Goal: Transaction & Acquisition: Obtain resource

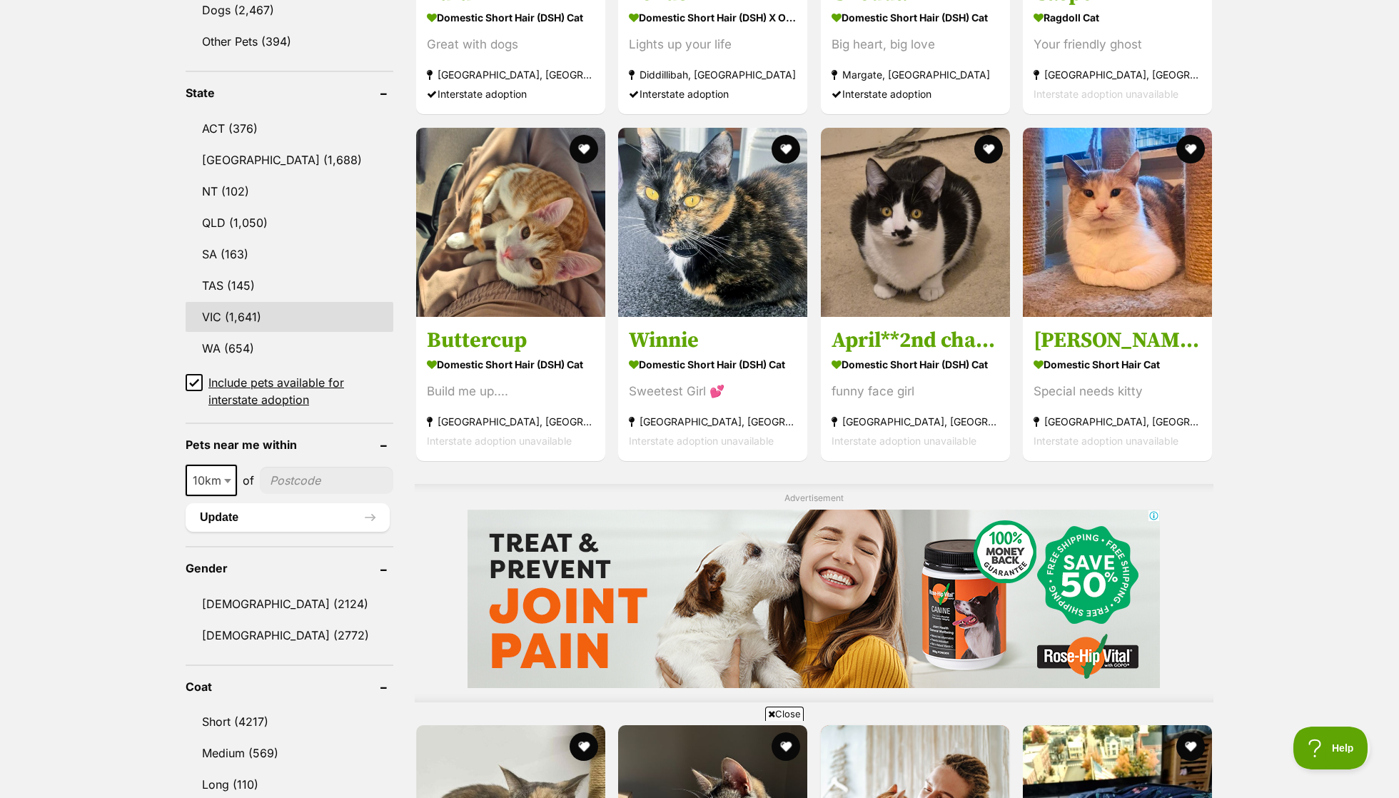
click at [260, 303] on link "VIC (1,641)" at bounding box center [290, 317] width 208 height 30
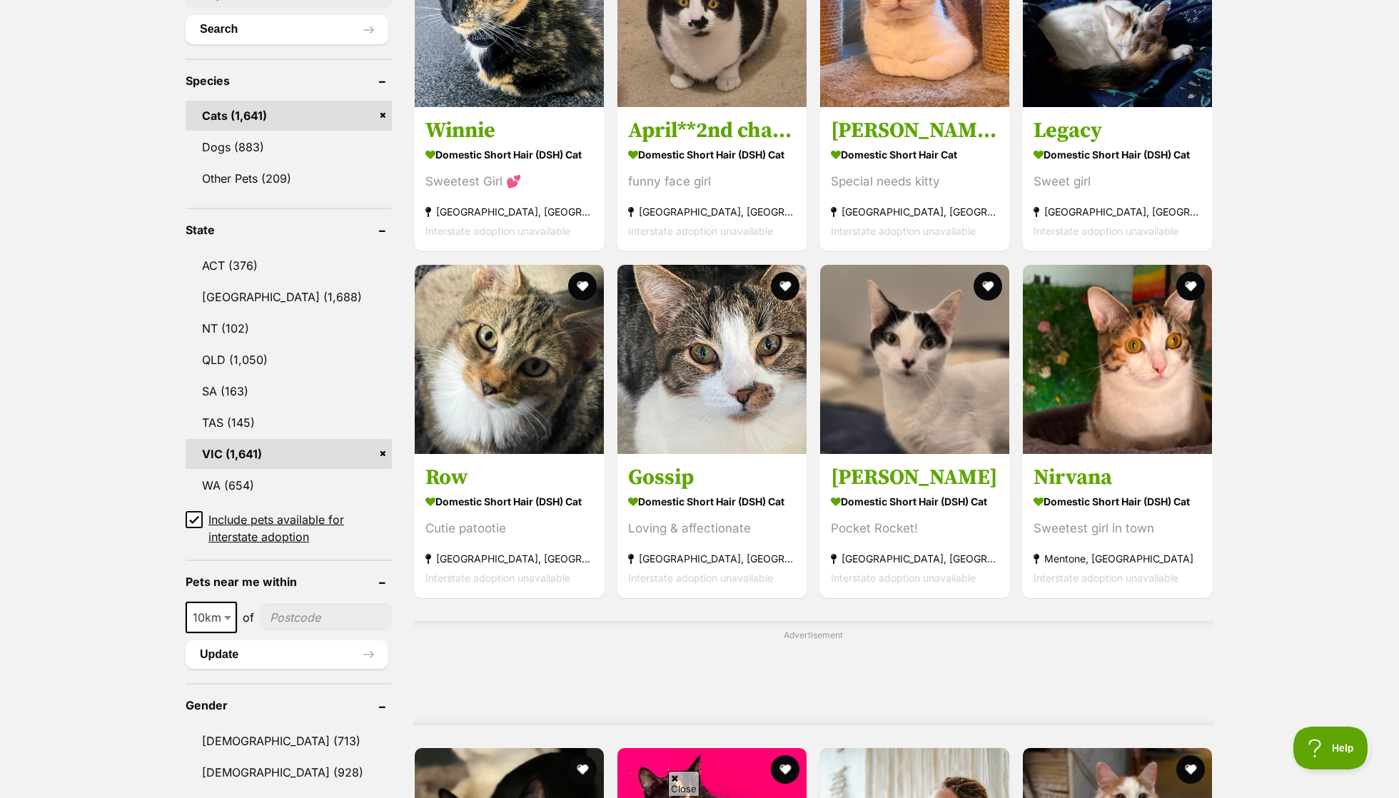
scroll to position [552, 0]
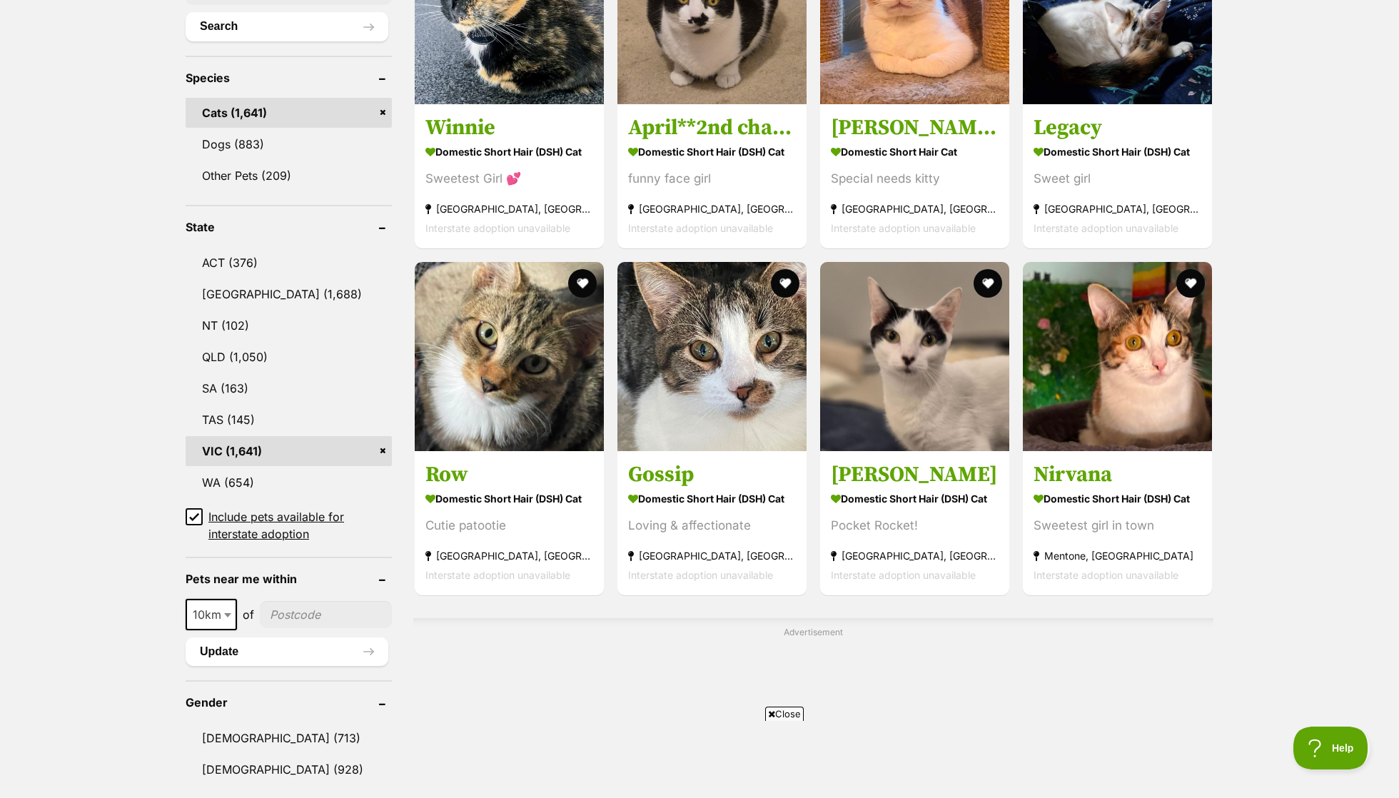
click at [227, 599] on span at bounding box center [229, 614] width 14 height 31
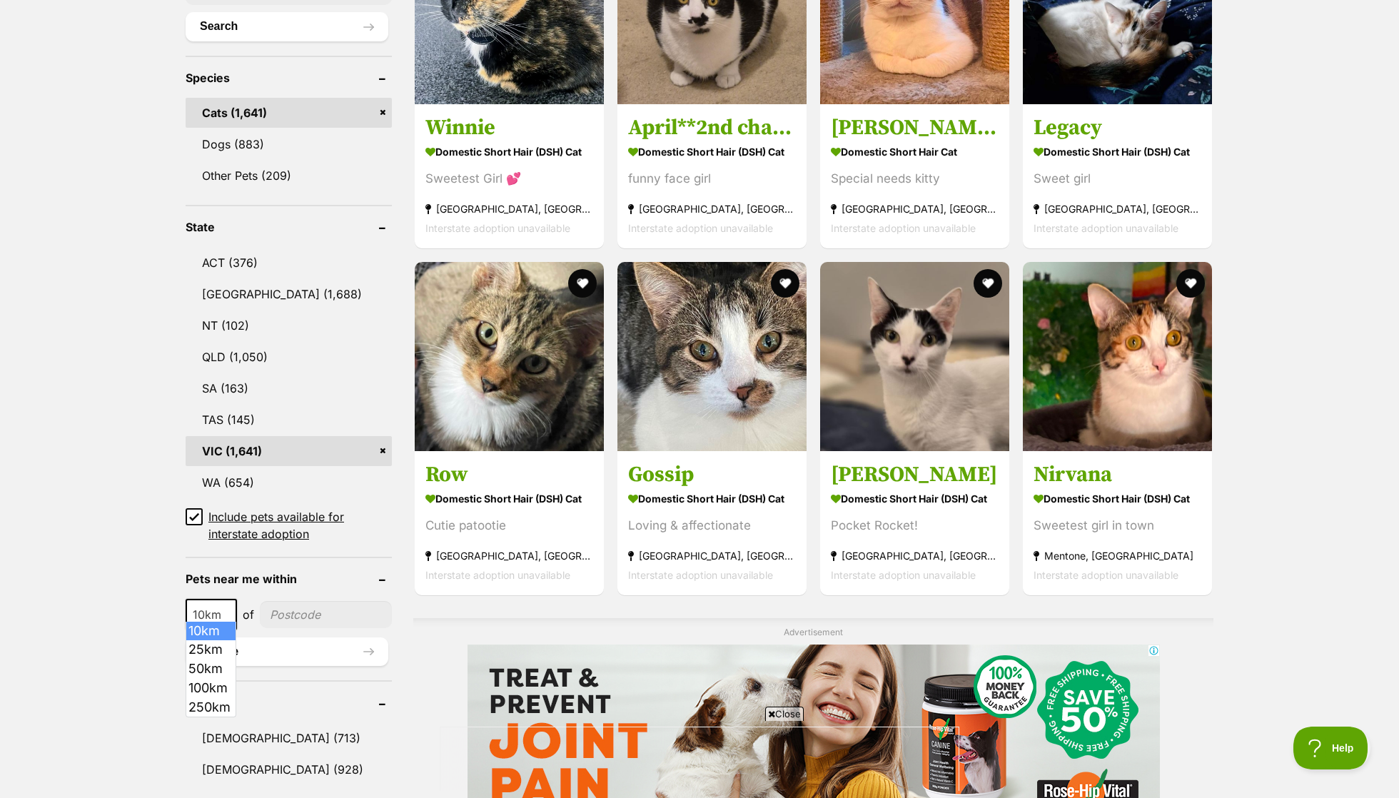
scroll to position [0, 0]
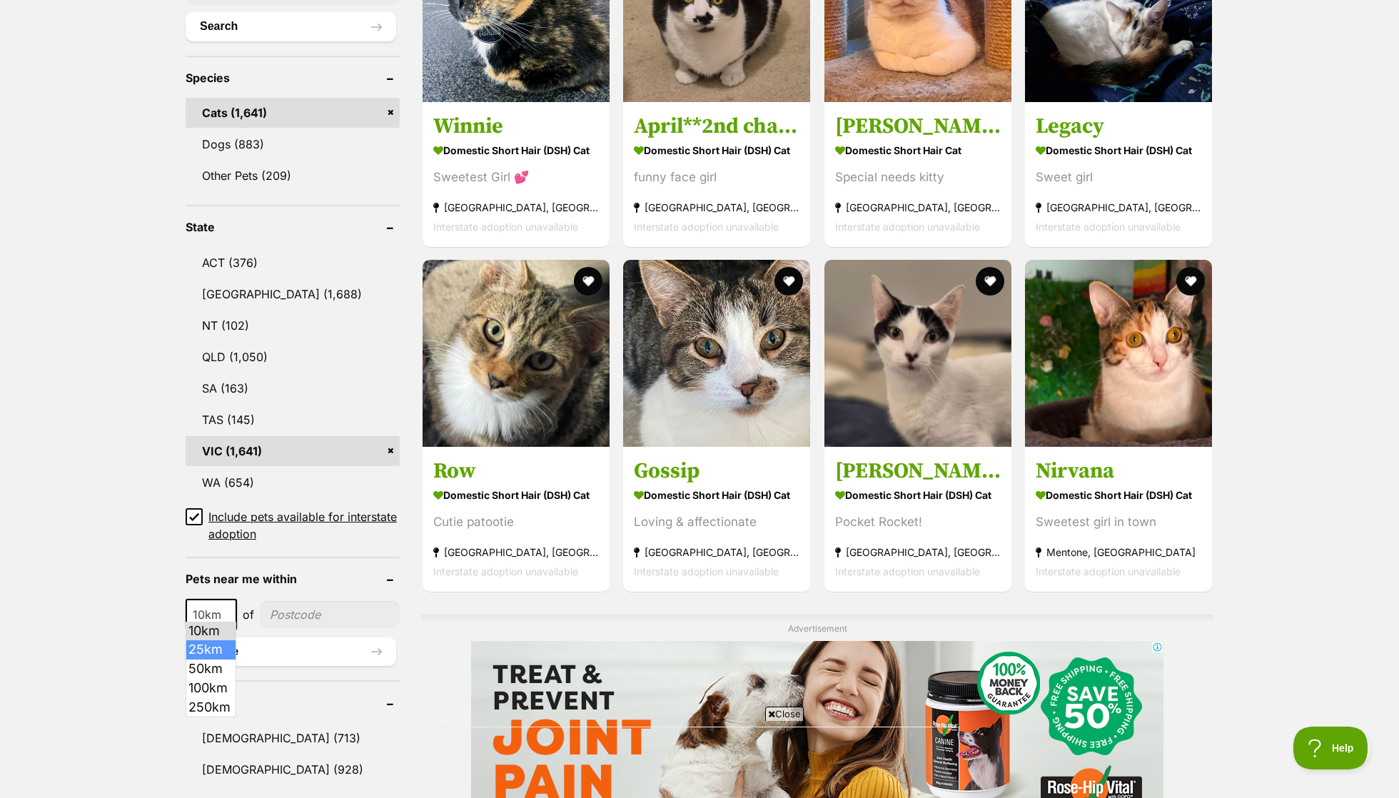
select select "25"
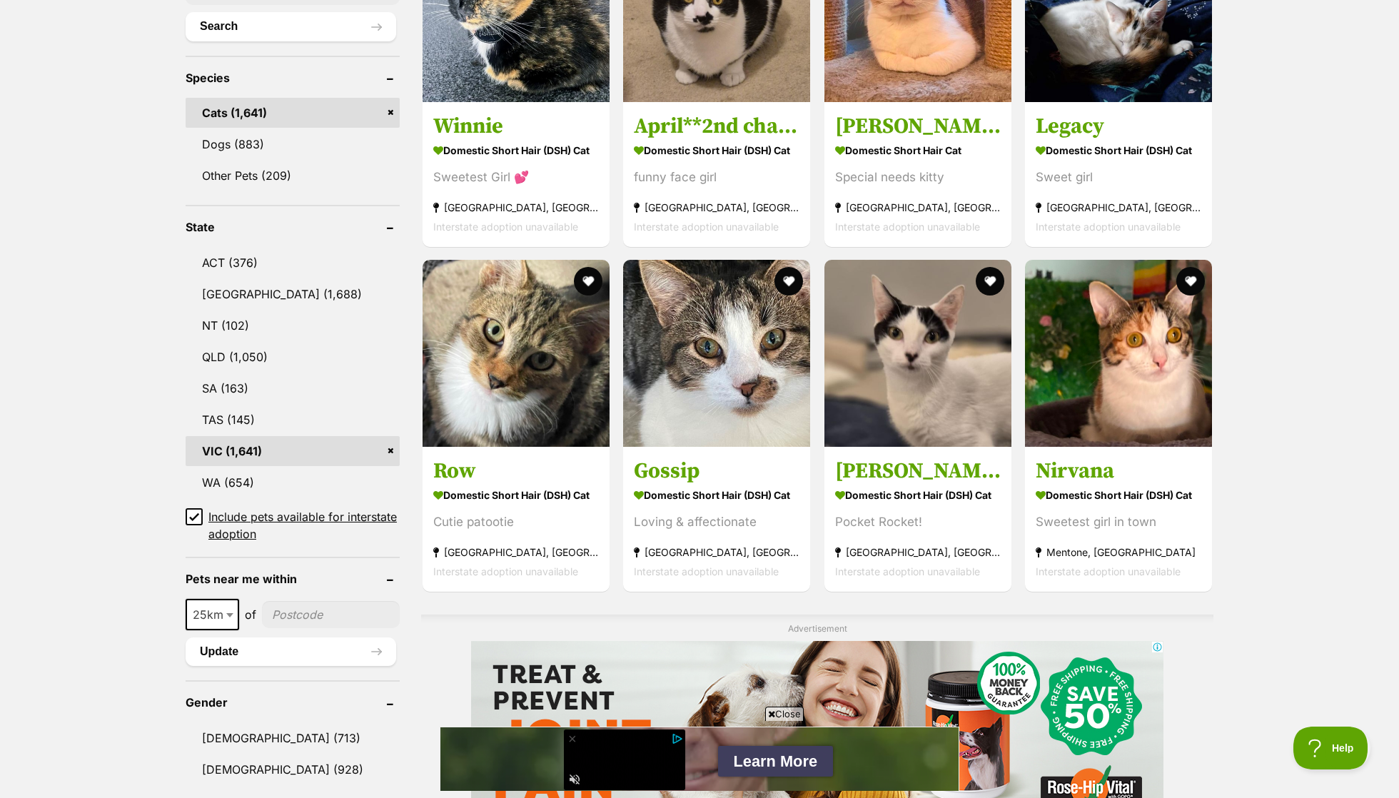
click at [318, 604] on input"] "postcode" at bounding box center [331, 614] width 138 height 27
type input"] "30"
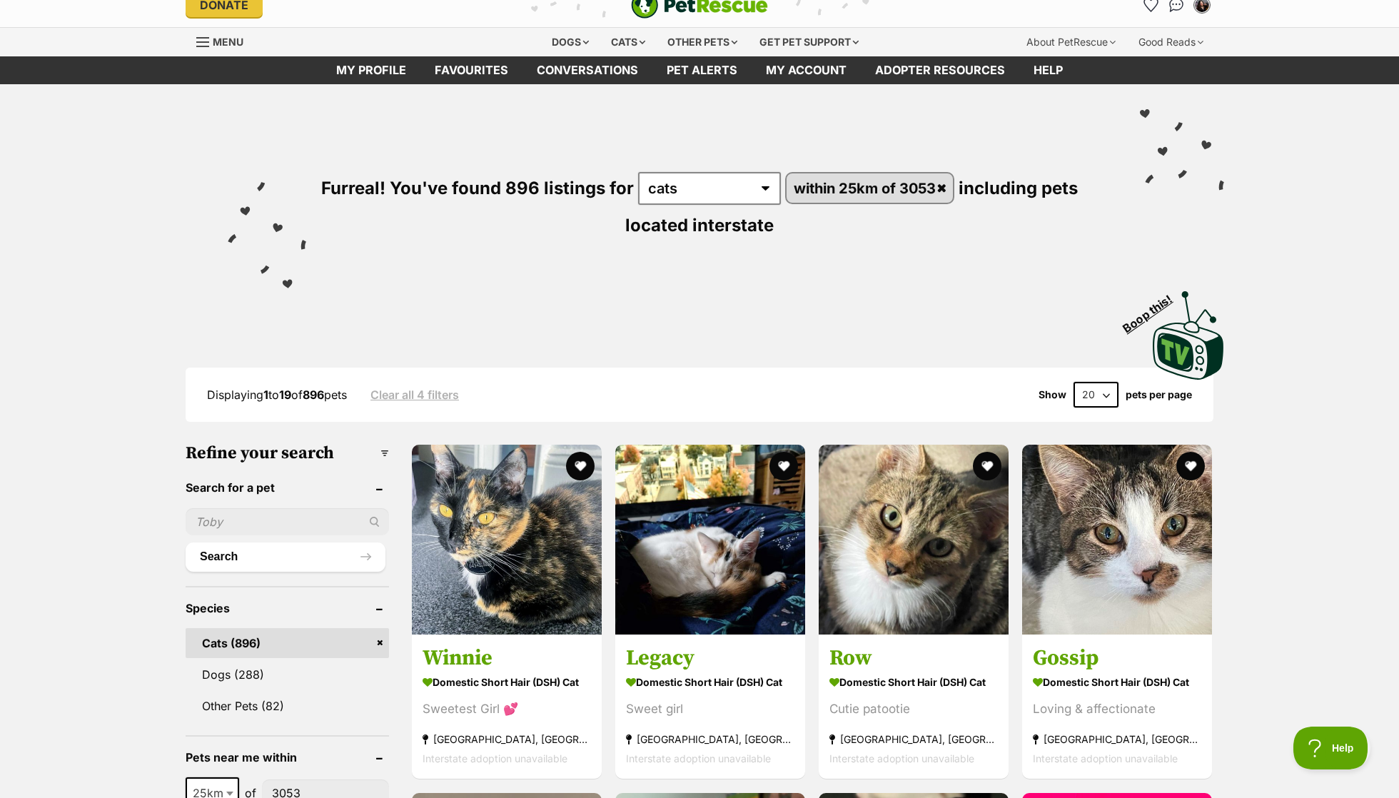
click at [1097, 387] on select "20 40 60" at bounding box center [1095, 395] width 45 height 26
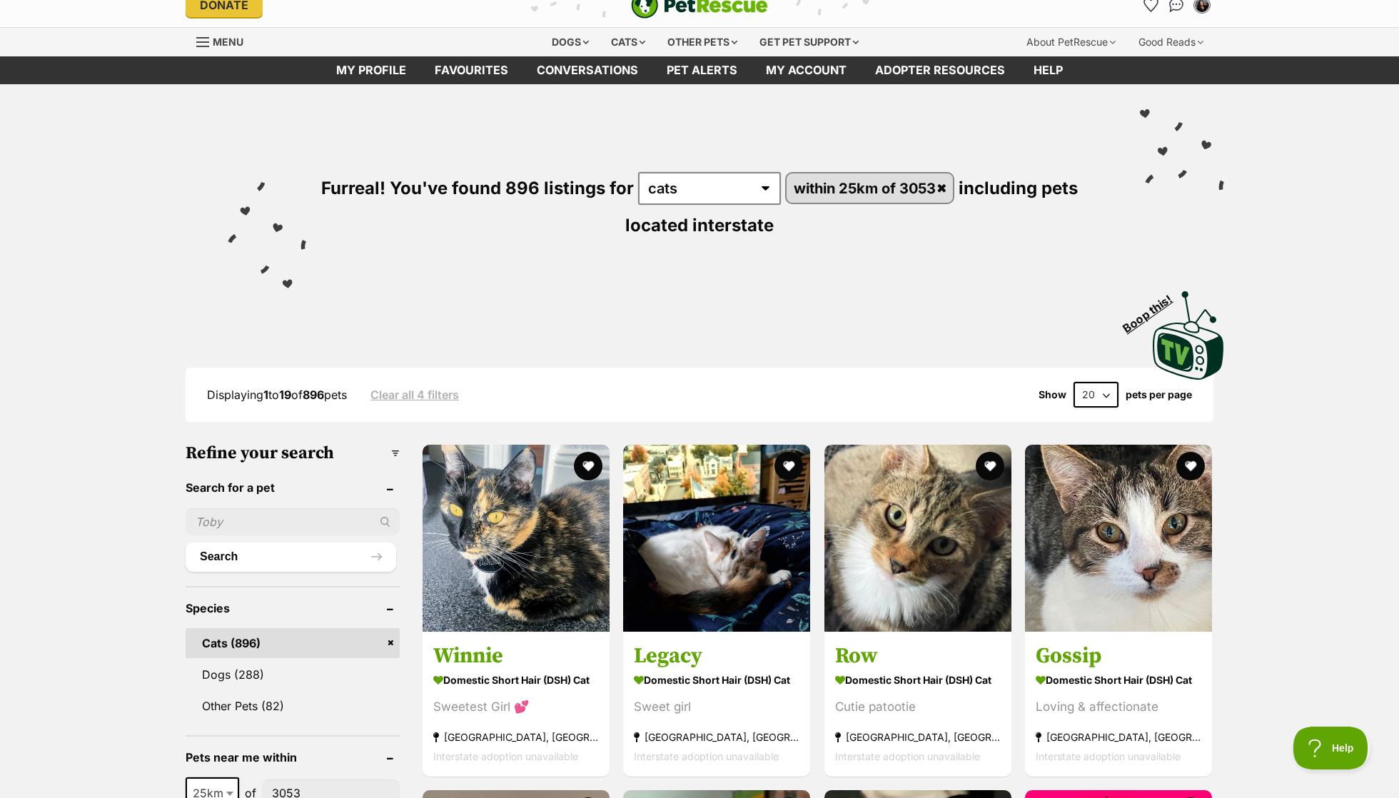
select select "60"
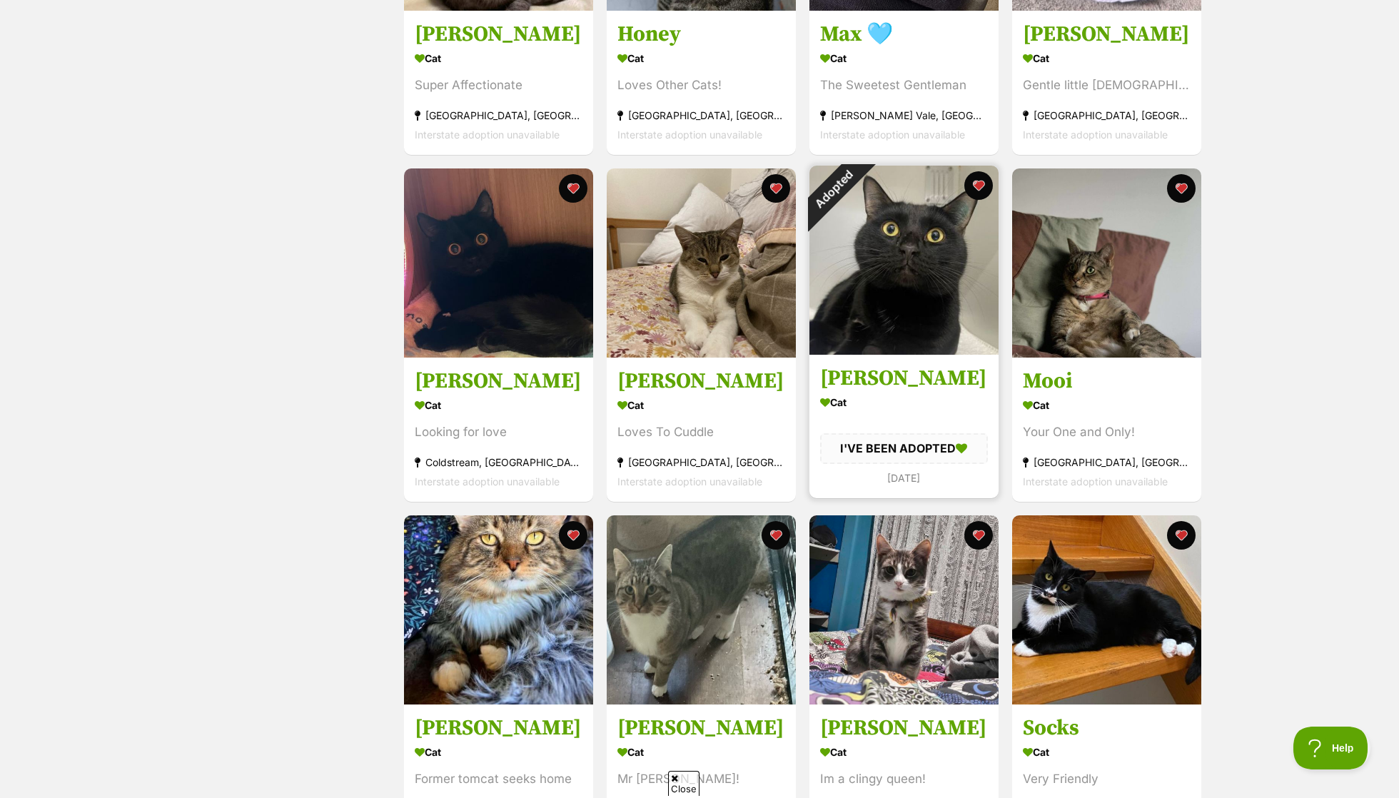
click at [857, 213] on div "Adopted" at bounding box center [833, 190] width 48 height 48
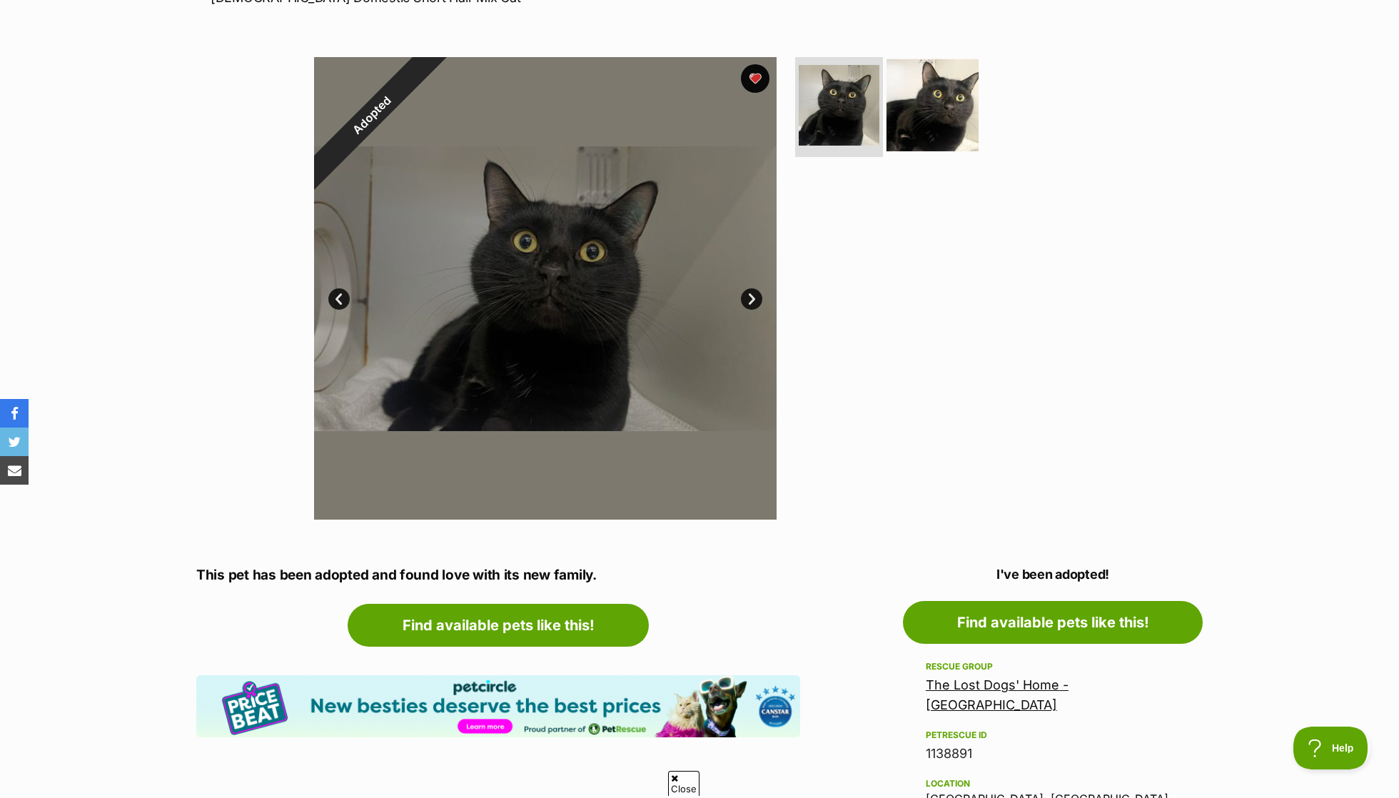
click at [914, 117] on img at bounding box center [932, 105] width 92 height 92
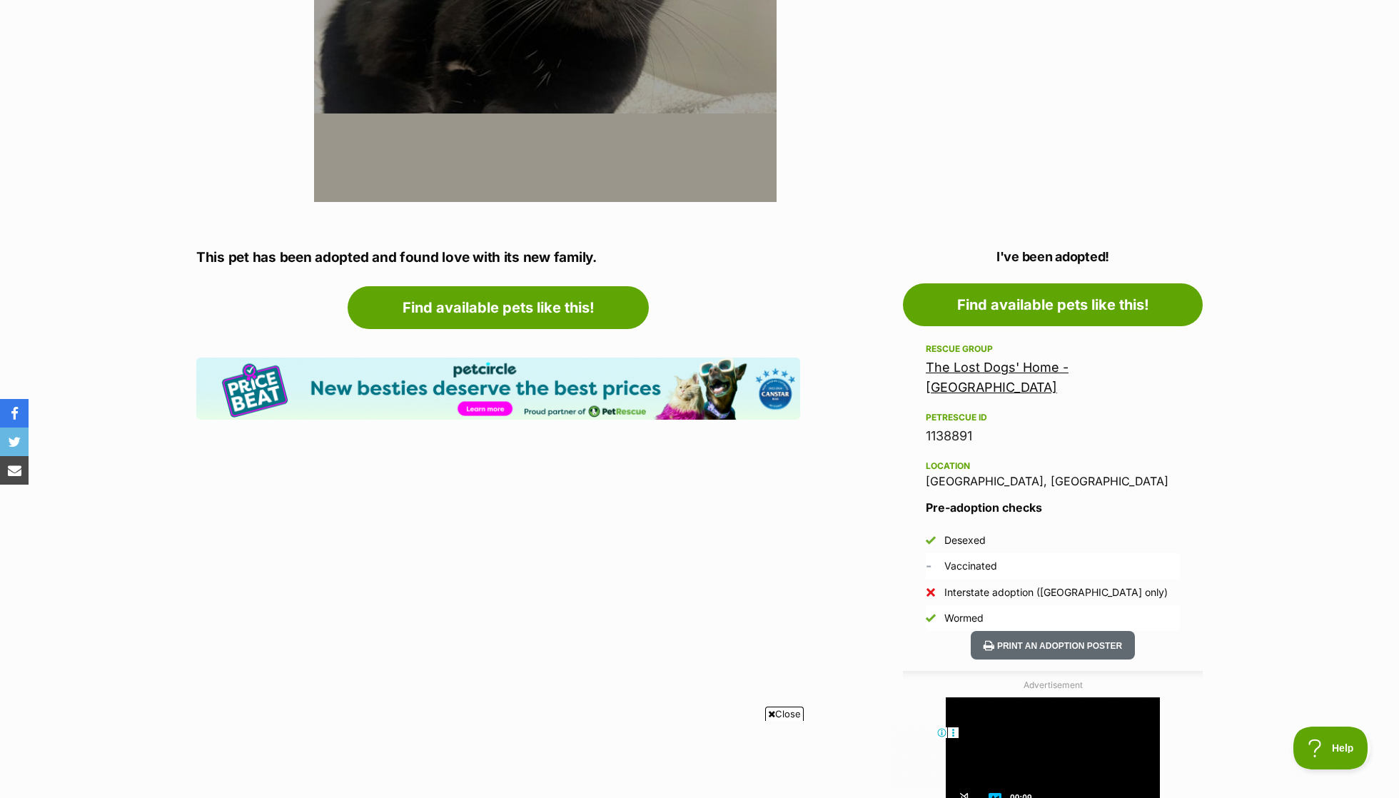
click at [1048, 363] on link "The Lost Dogs' Home - North Melbourne" at bounding box center [997, 377] width 143 height 35
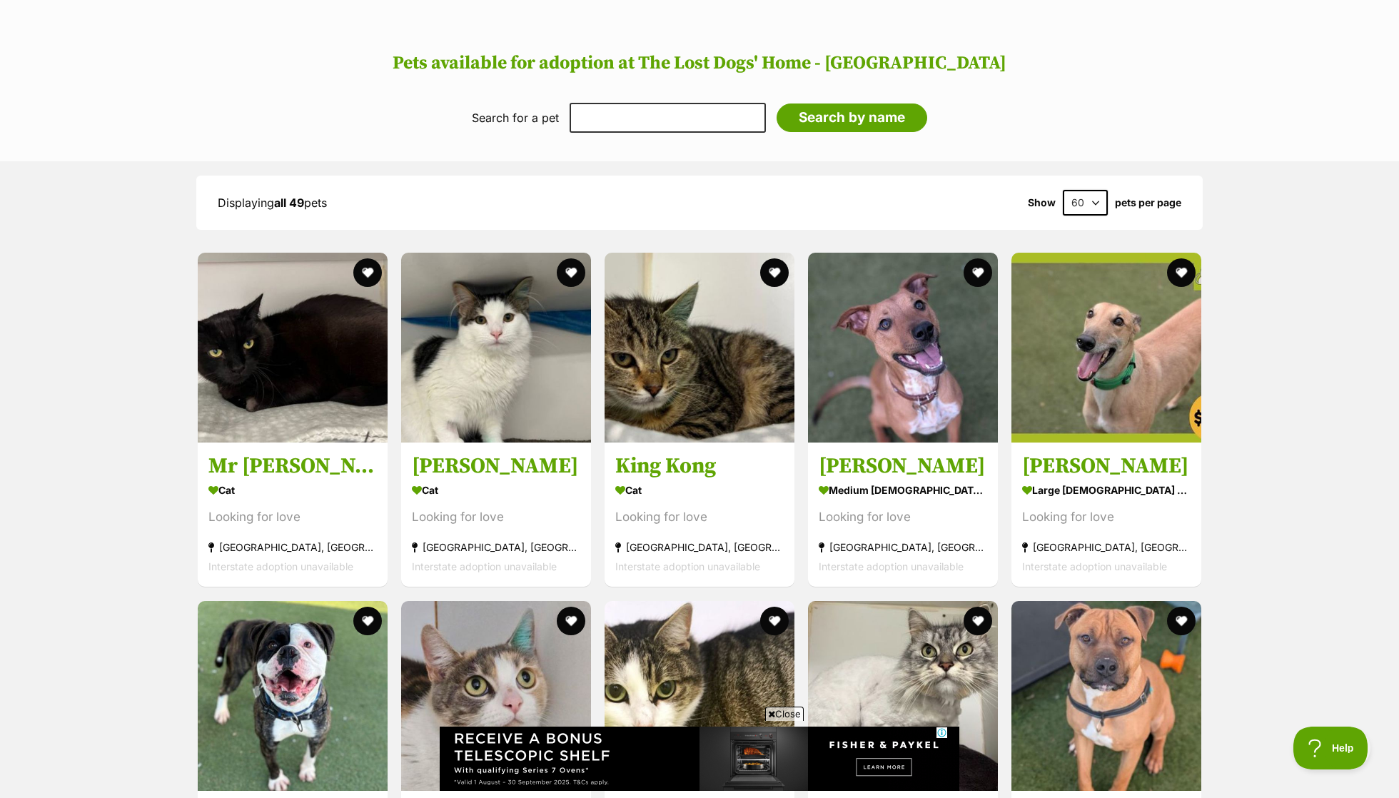
scroll to position [923, 0]
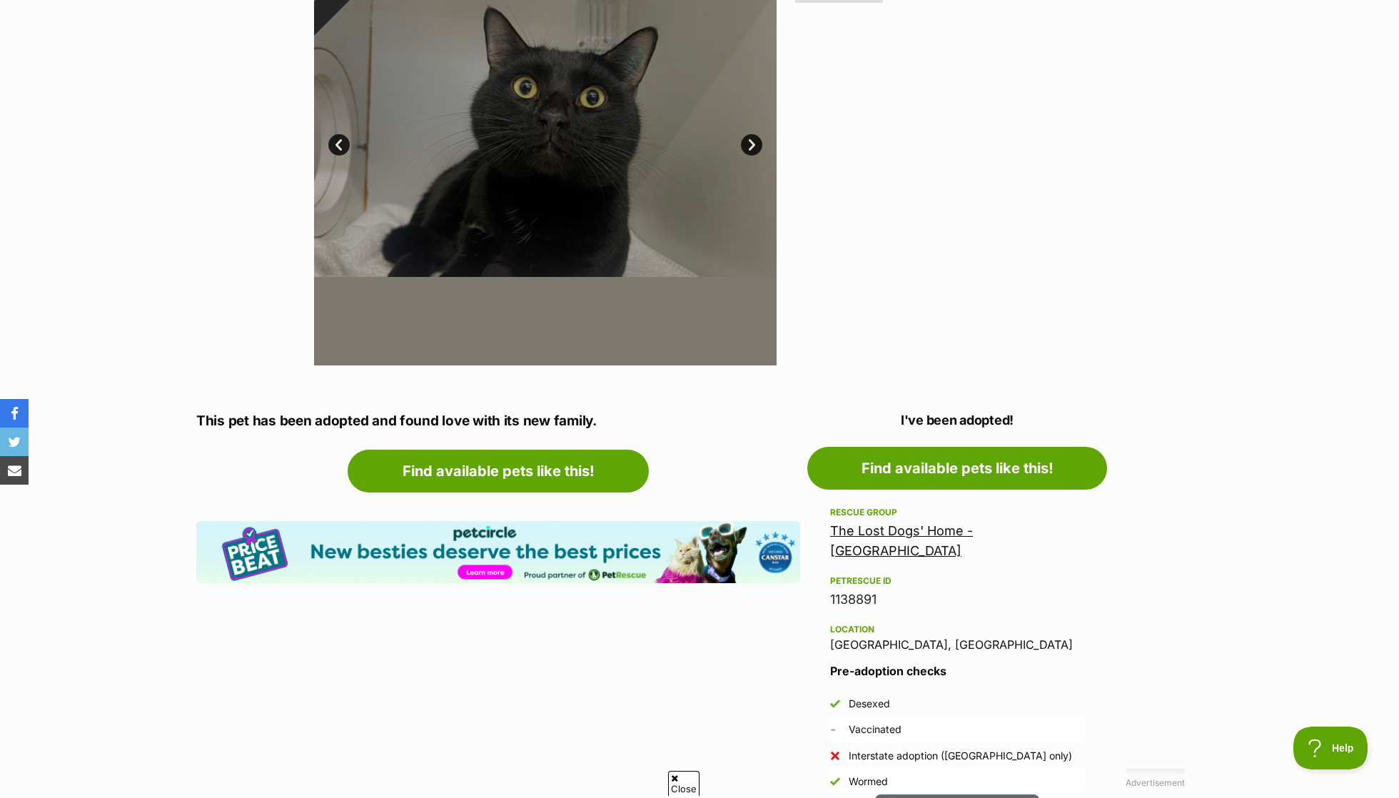
scroll to position [263, 0]
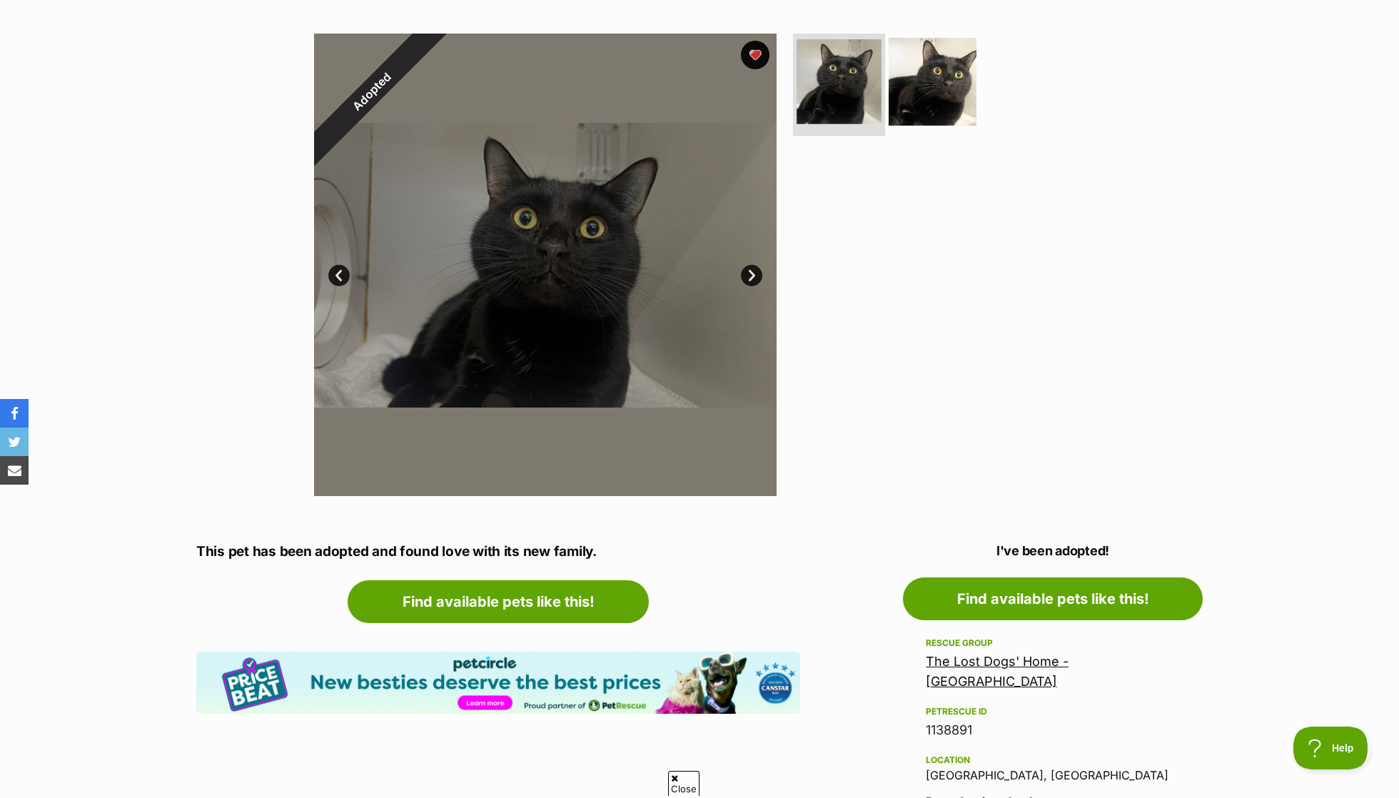
click at [851, 82] on img at bounding box center [838, 81] width 85 height 85
click at [840, 86] on img at bounding box center [838, 81] width 85 height 85
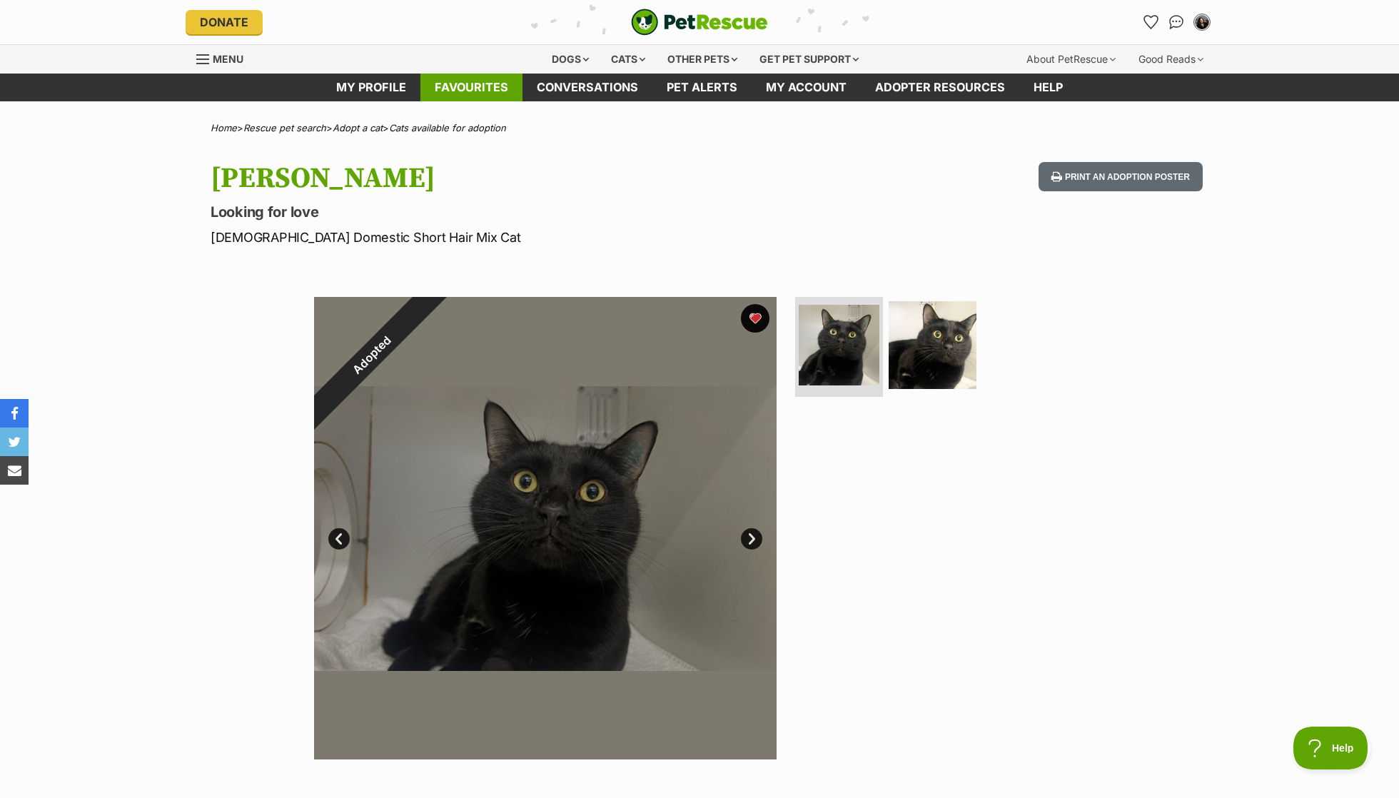
scroll to position [0, 0]
click at [511, 84] on link "Favourites" at bounding box center [471, 88] width 102 height 28
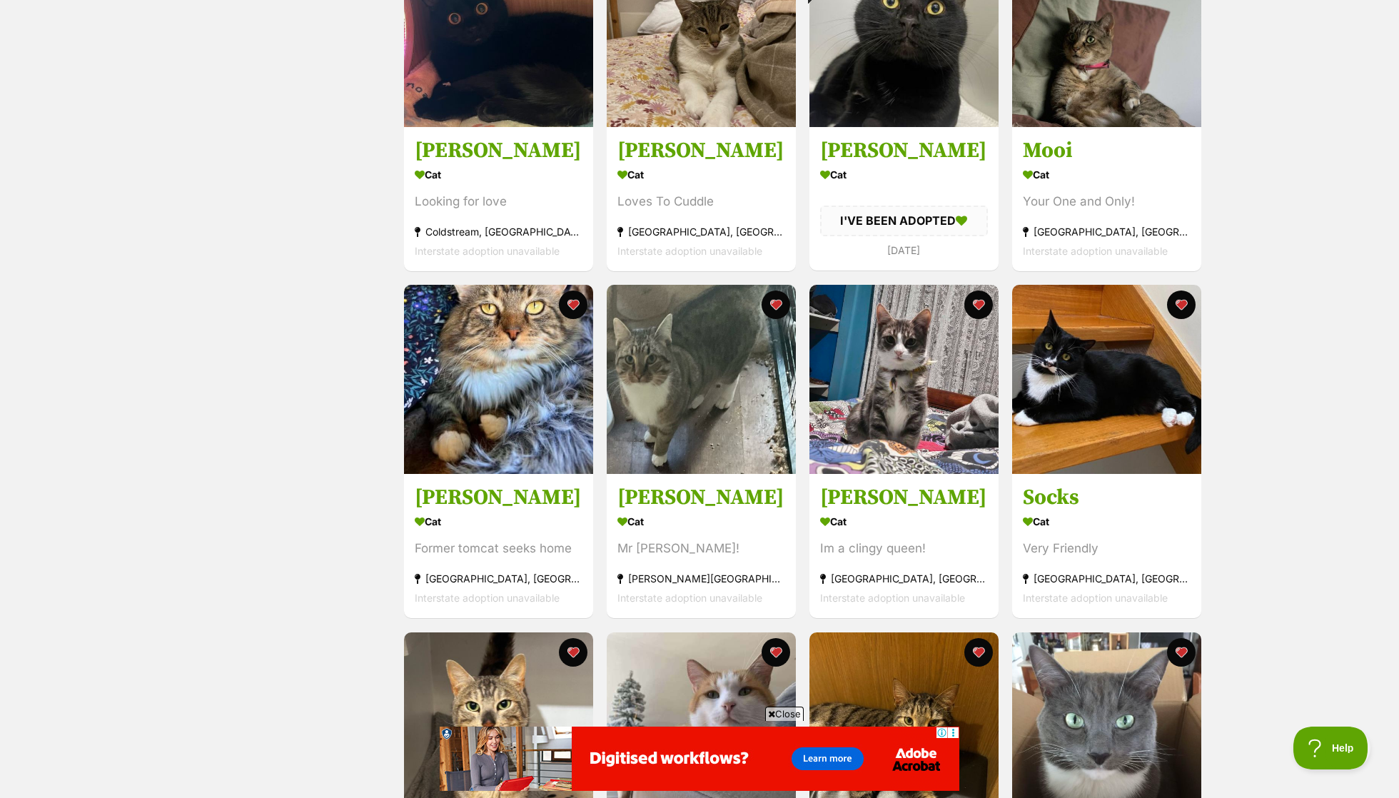
scroll to position [1051, 0]
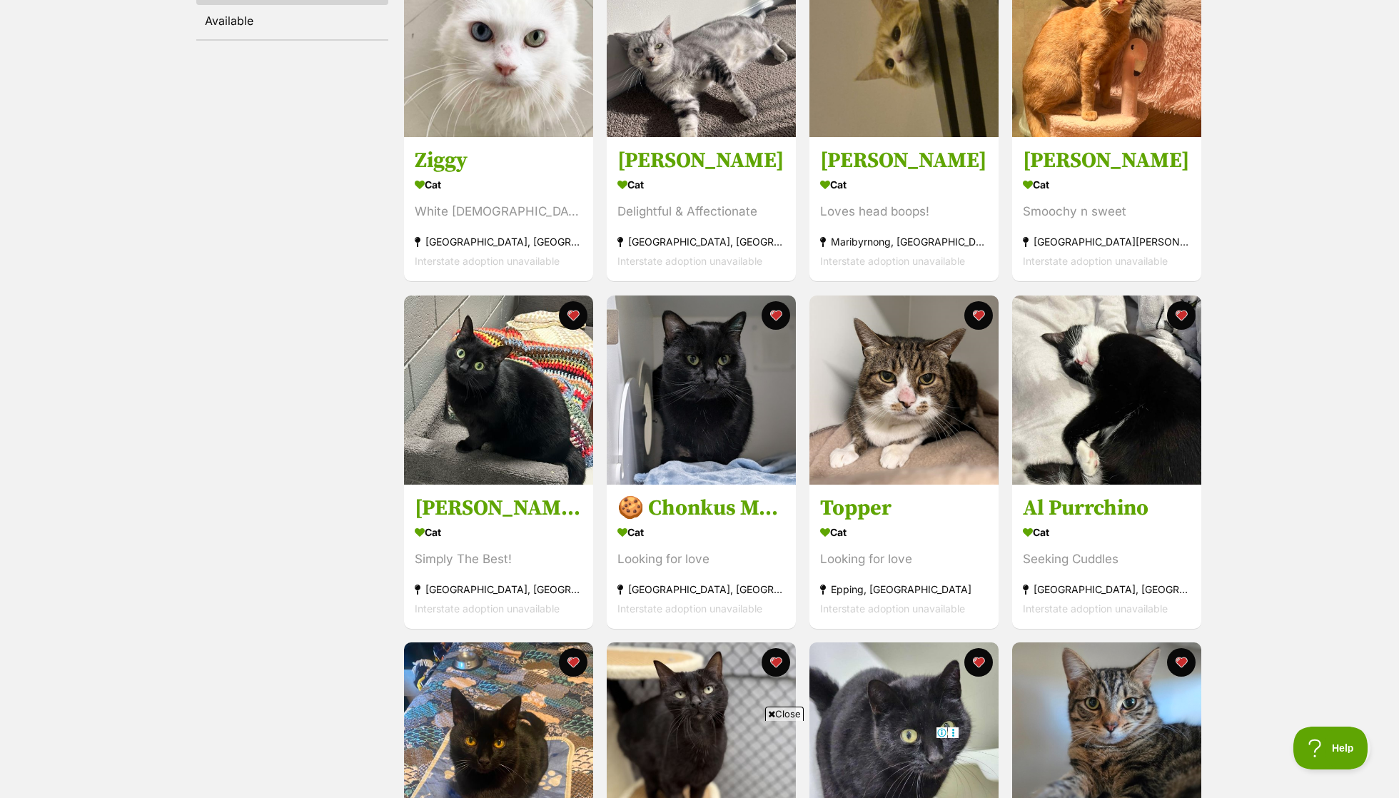
scroll to position [348, 0]
